Goal: Submit feedback/report problem

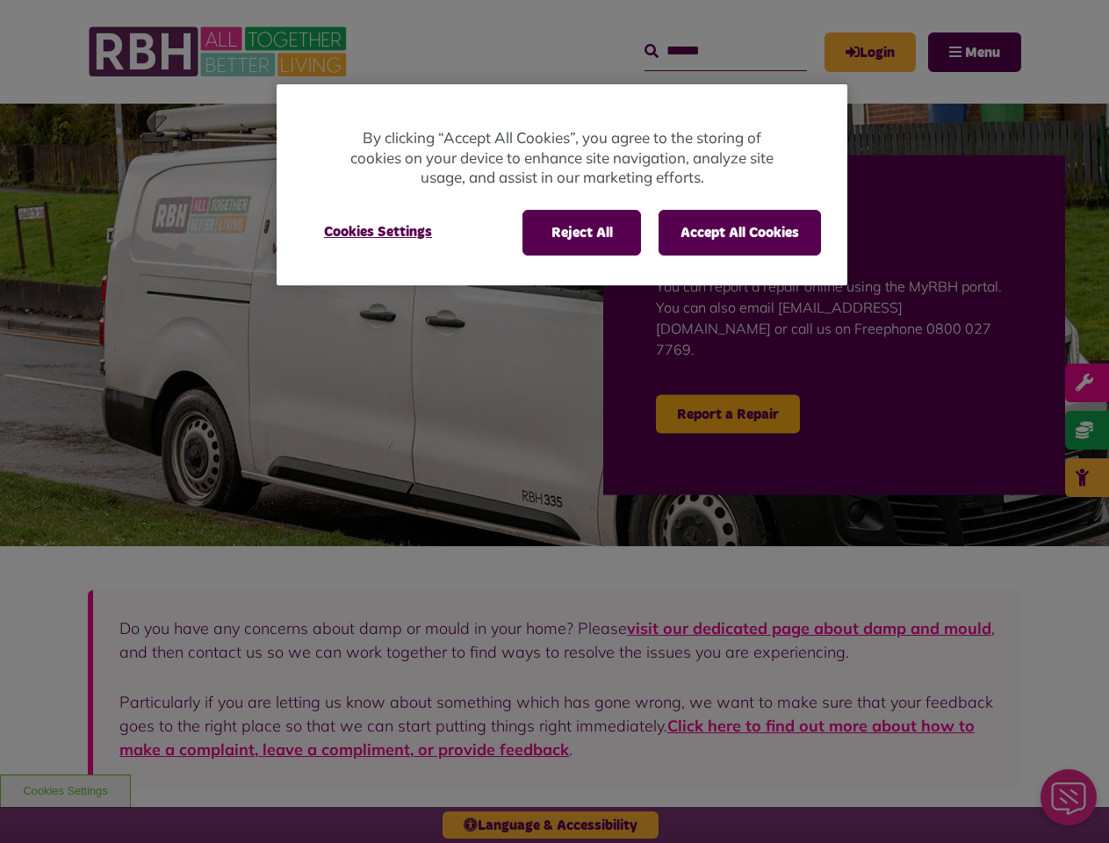
click at [554, 421] on div at bounding box center [554, 421] width 1109 height 843
click at [580, 233] on button "Reject All" at bounding box center [581, 233] width 119 height 46
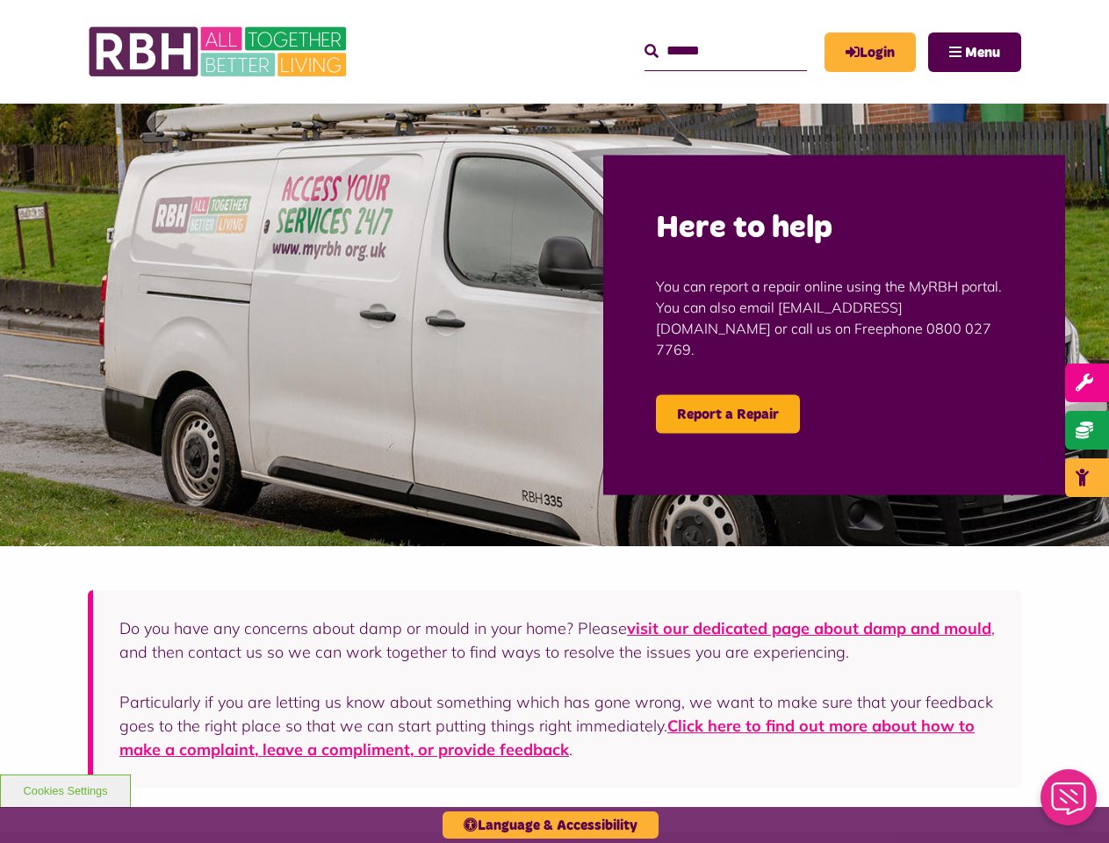
click at [739, 233] on button "Accept All Cookies" at bounding box center [739, 233] width 162 height 46
click at [378, 232] on img at bounding box center [554, 325] width 1109 height 443
